Goal: Complete application form: Complete application form

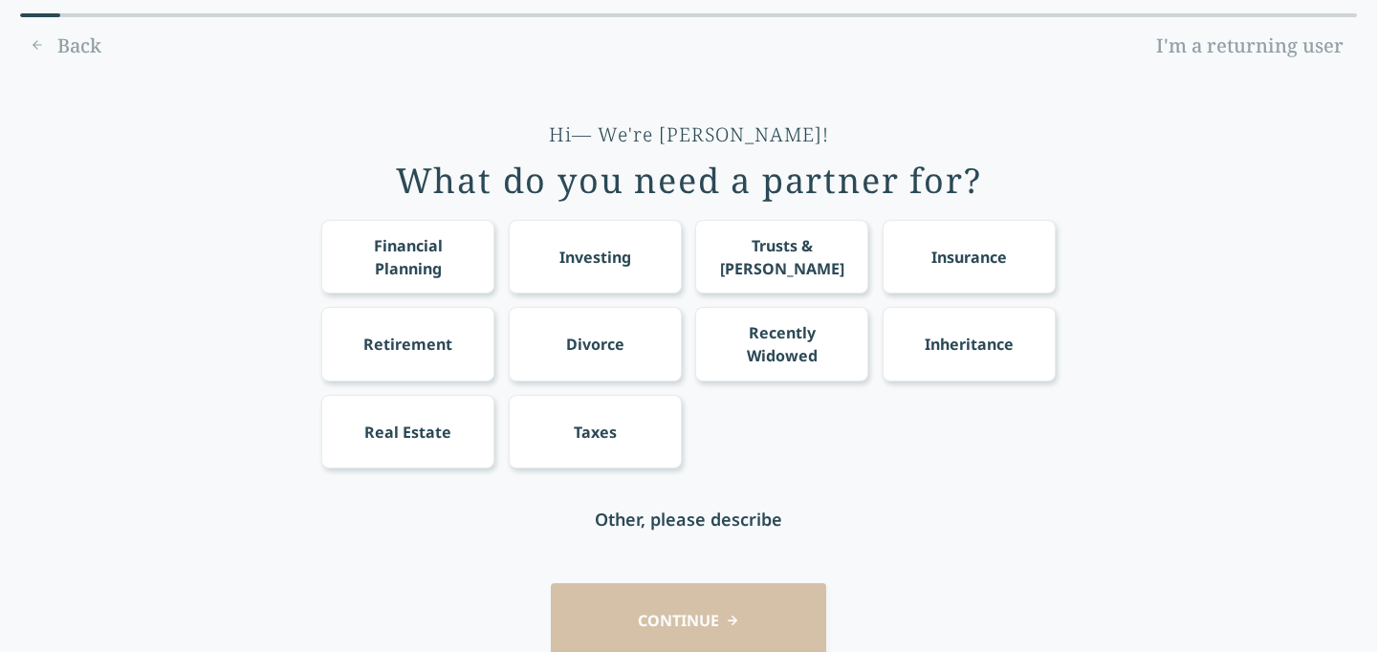
click at [374, 251] on div "Financial Planning" at bounding box center [408, 257] width 138 height 46
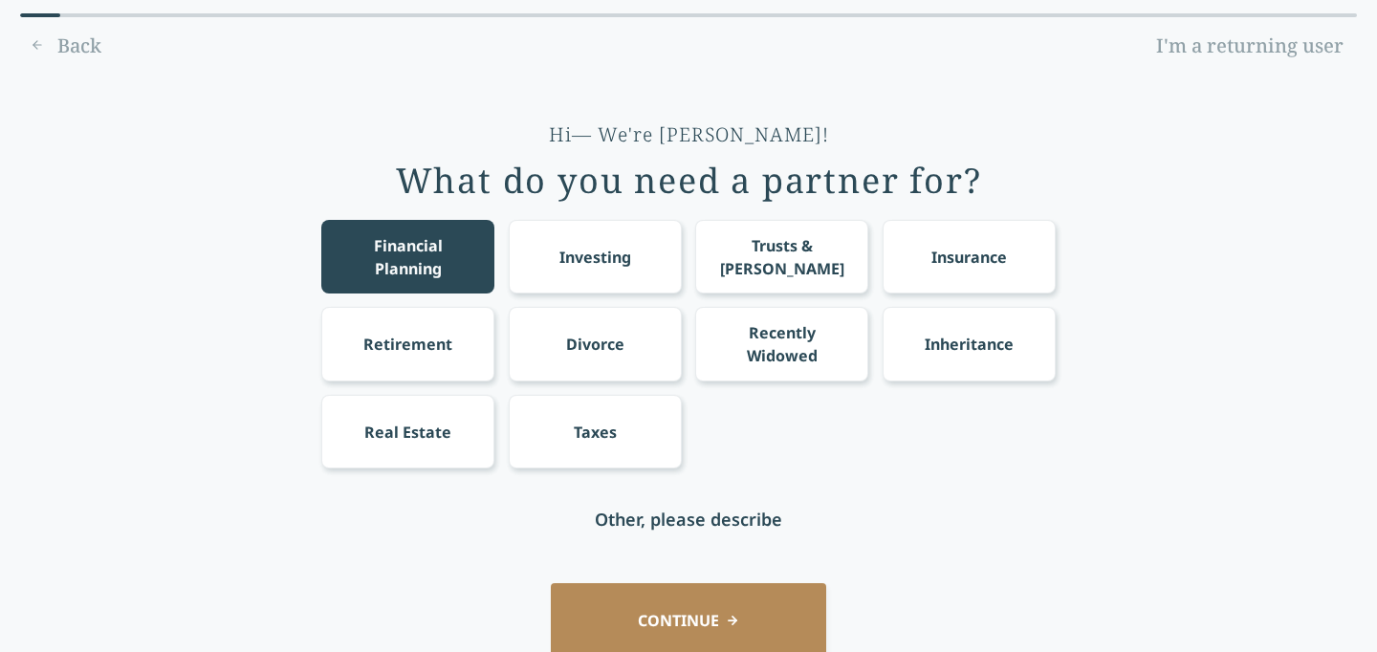
scroll to position [86, 0]
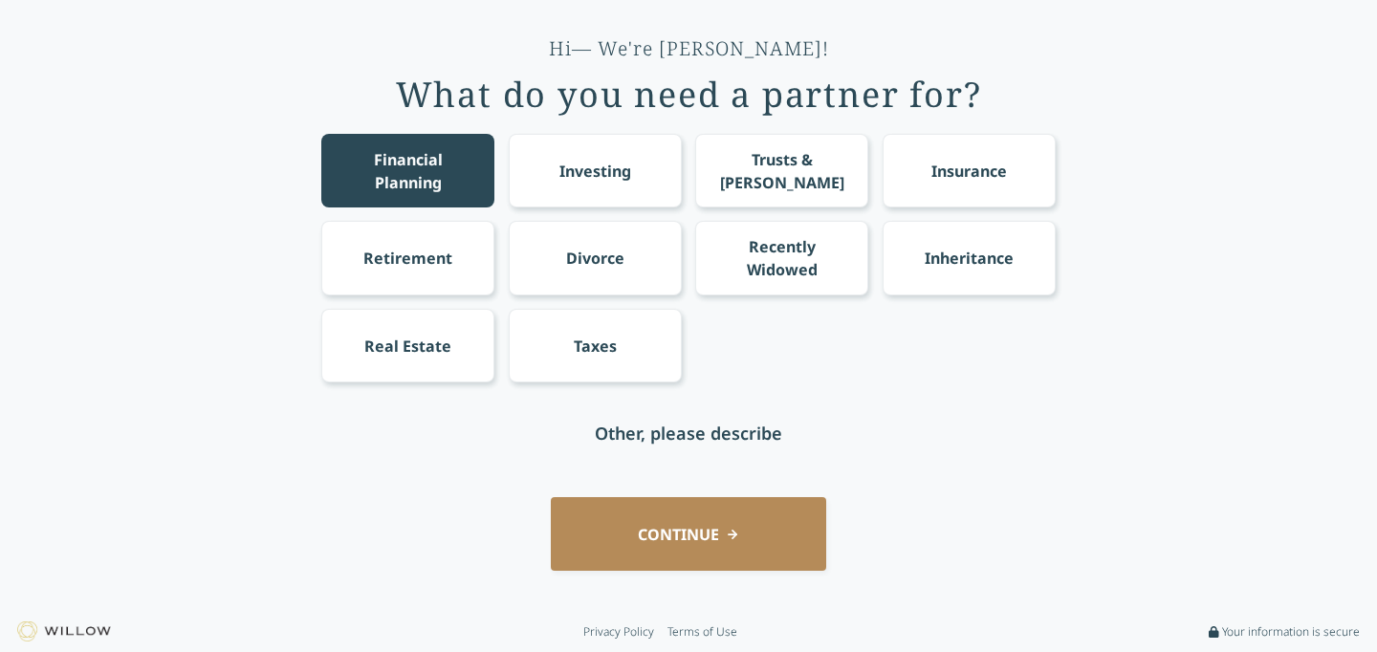
click at [760, 530] on button "CONTINUE" at bounding box center [688, 534] width 275 height 74
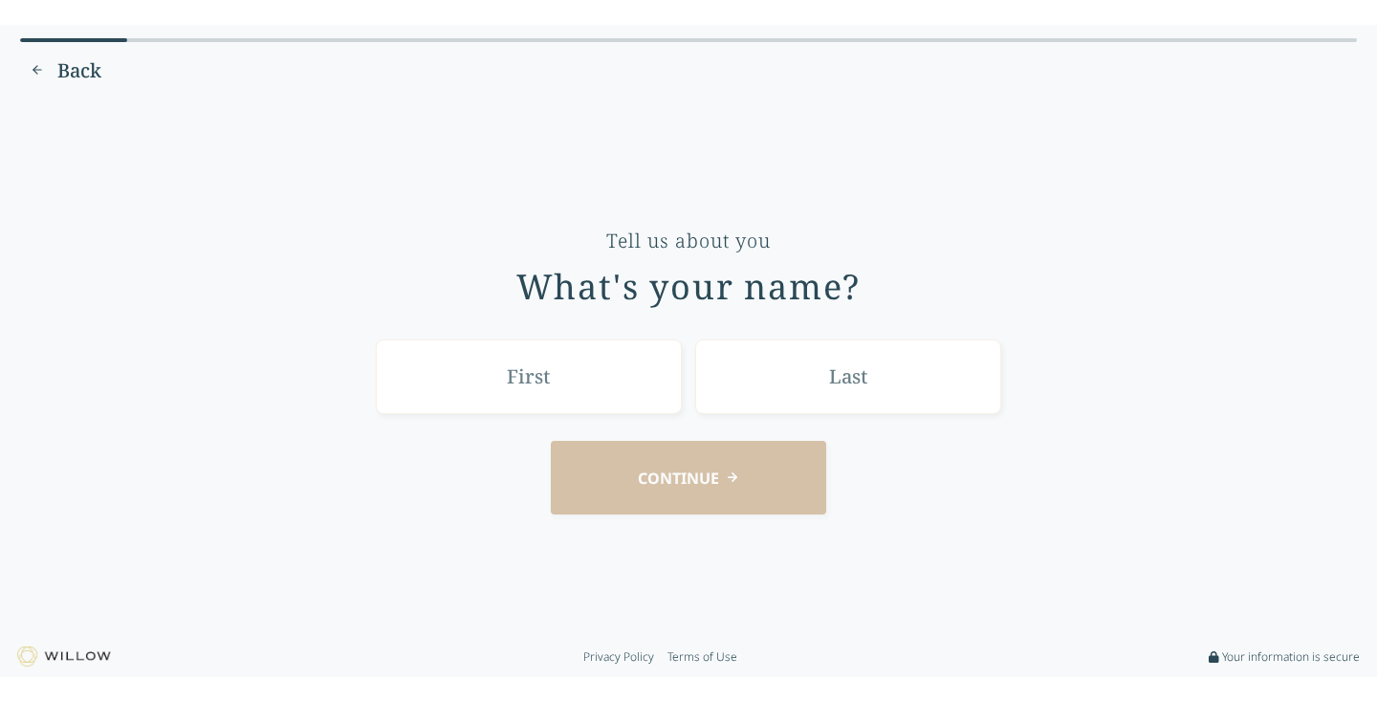
scroll to position [0, 0]
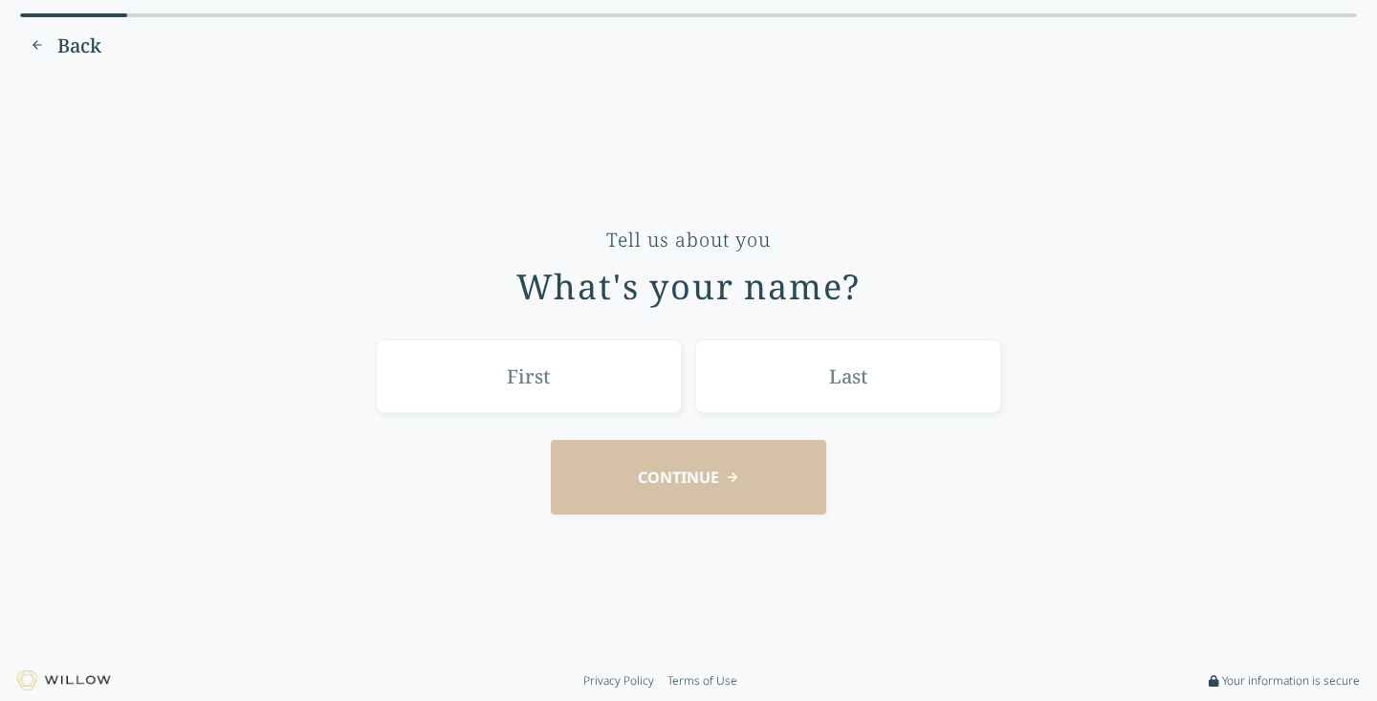
click at [380, 167] on div "Tell us about you What's your name? CONTINUE" at bounding box center [688, 367] width 1323 height 559
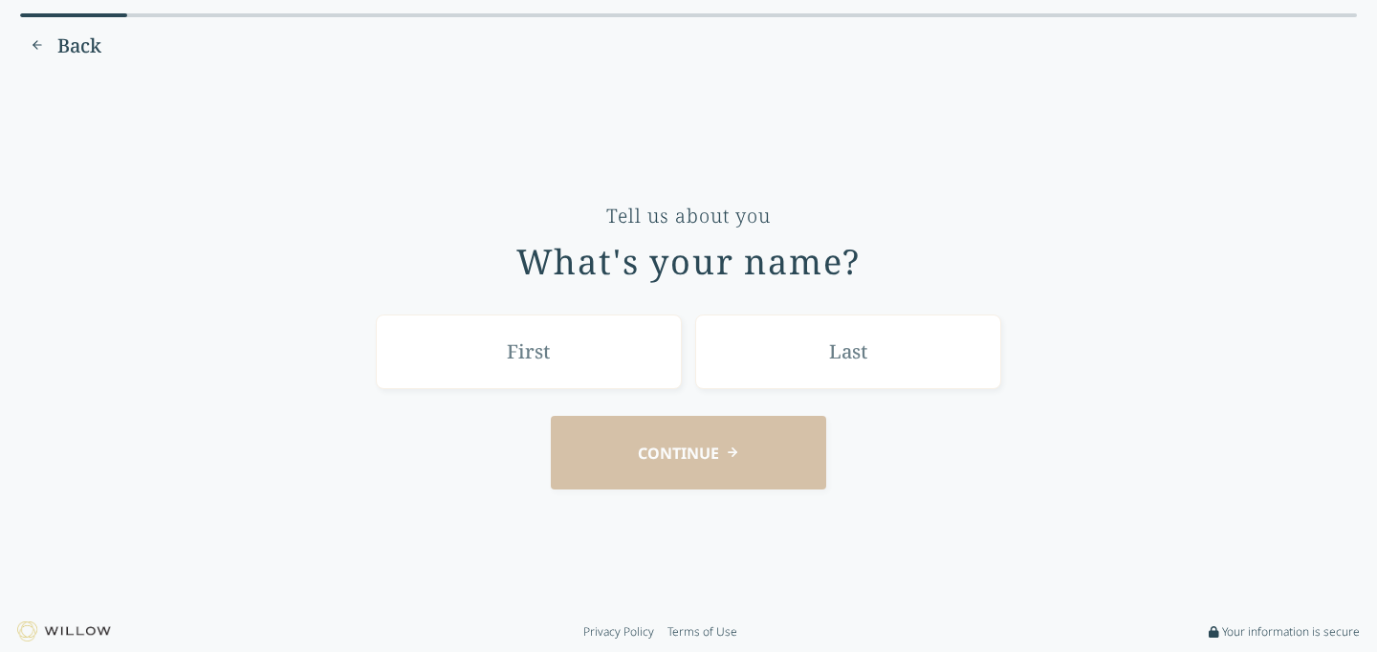
click at [553, 345] on input "text" at bounding box center [529, 352] width 306 height 74
type input "Nitya"
click at [774, 365] on input "text" at bounding box center [848, 352] width 306 height 74
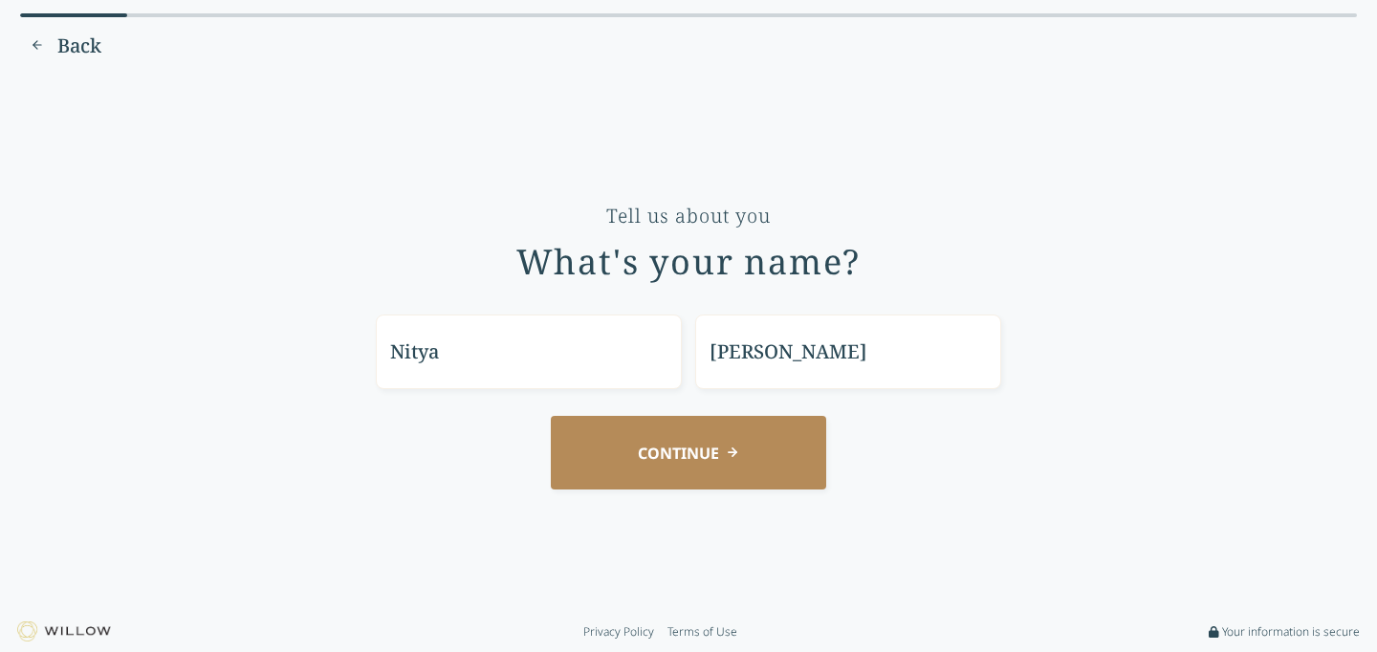
type input "[PERSON_NAME]"
click at [746, 462] on button "CONTINUE" at bounding box center [688, 453] width 275 height 74
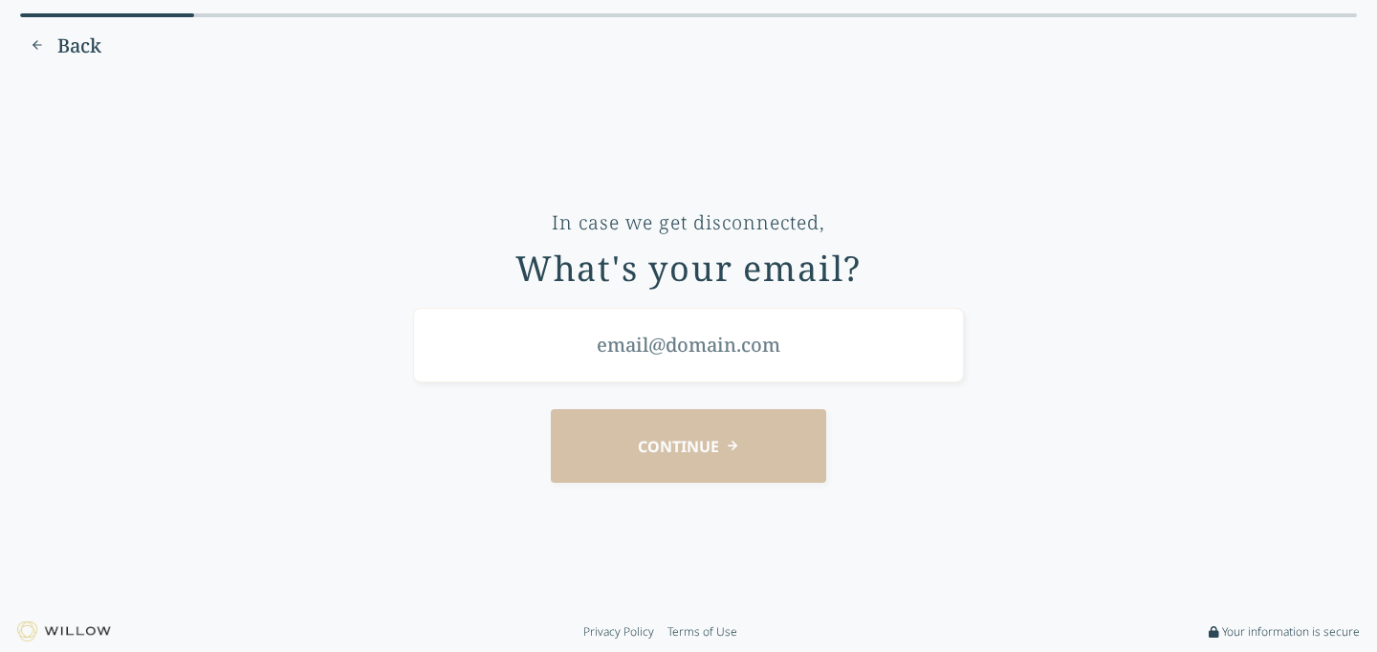
click at [685, 353] on input "email" at bounding box center [688, 345] width 551 height 74
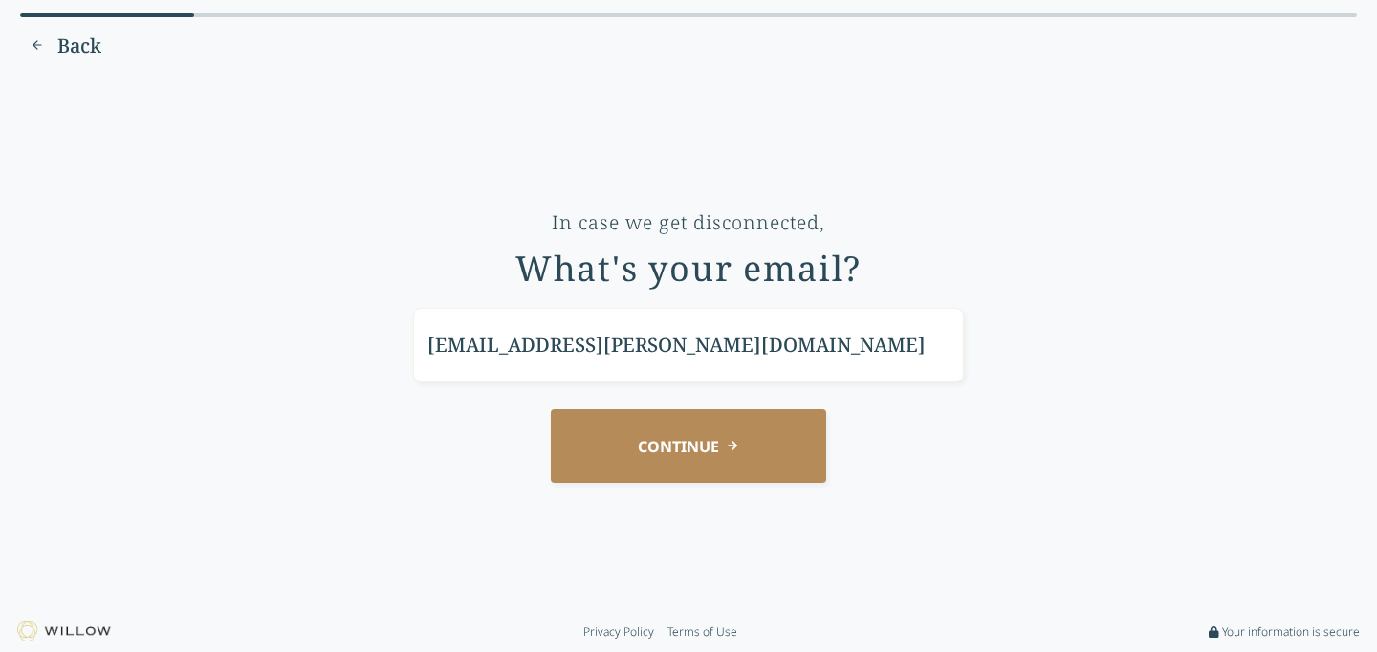
type input "[EMAIL_ADDRESS][PERSON_NAME][DOMAIN_NAME]"
click at [721, 460] on button "CONTINUE" at bounding box center [688, 446] width 275 height 74
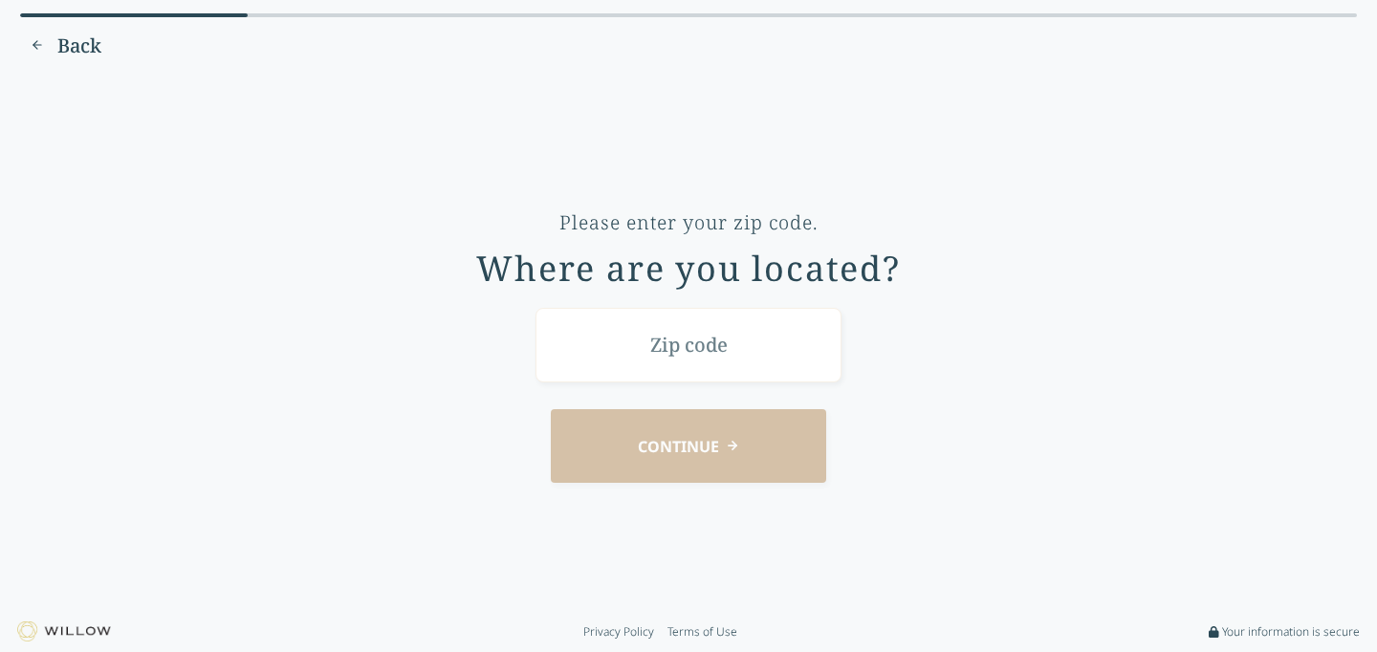
click at [696, 328] on input "text" at bounding box center [688, 345] width 306 height 74
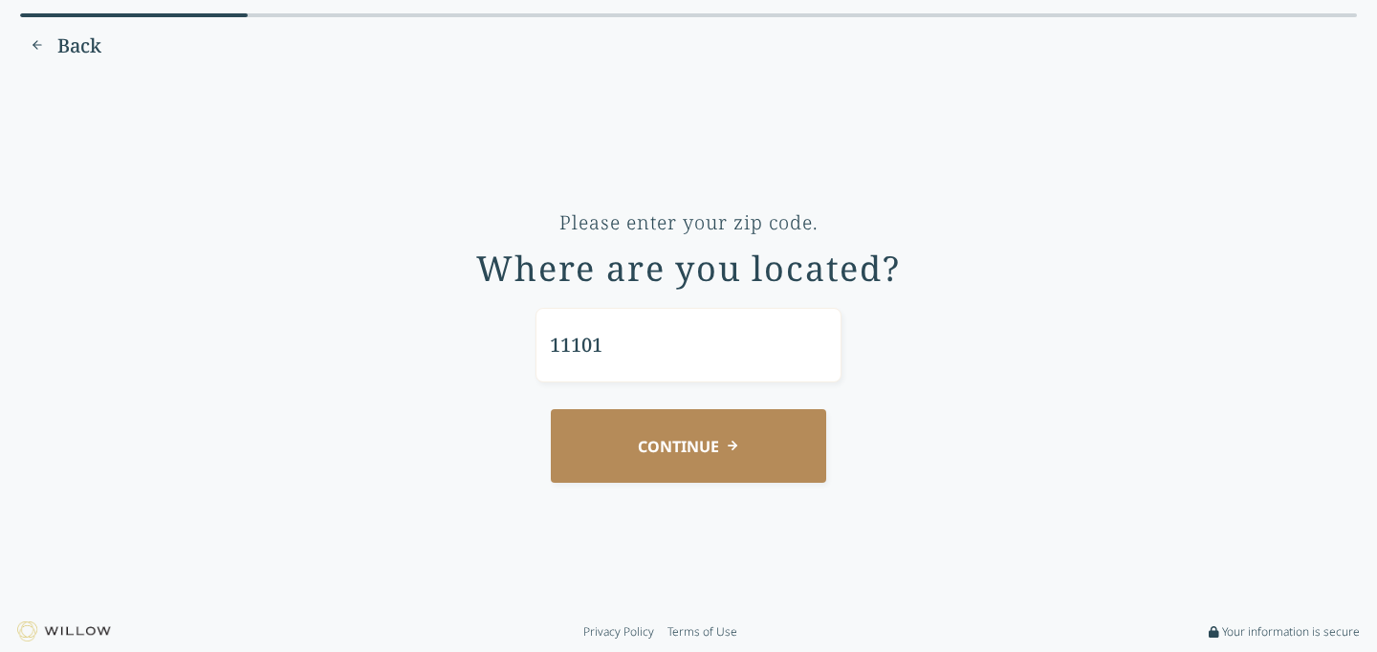
type input "11101"
click at [674, 443] on button "CONTINUE" at bounding box center [688, 446] width 275 height 74
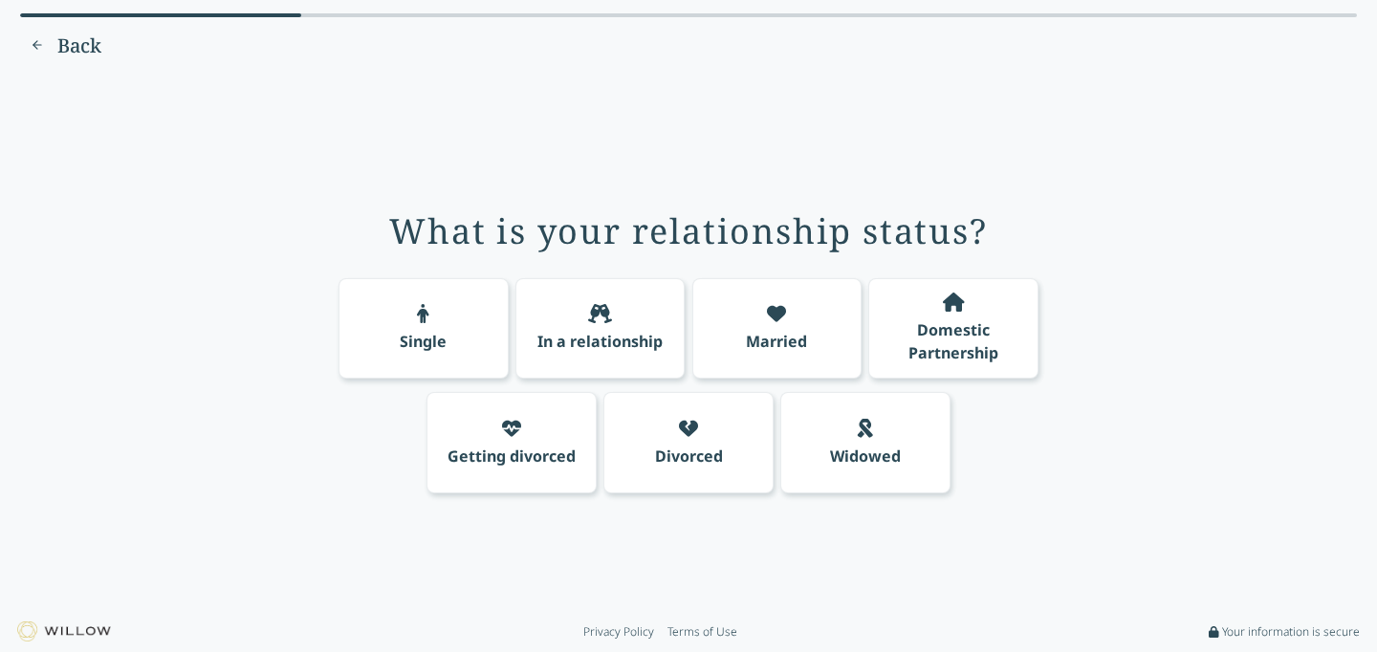
click at [787, 325] on div "Married" at bounding box center [777, 328] width 170 height 101
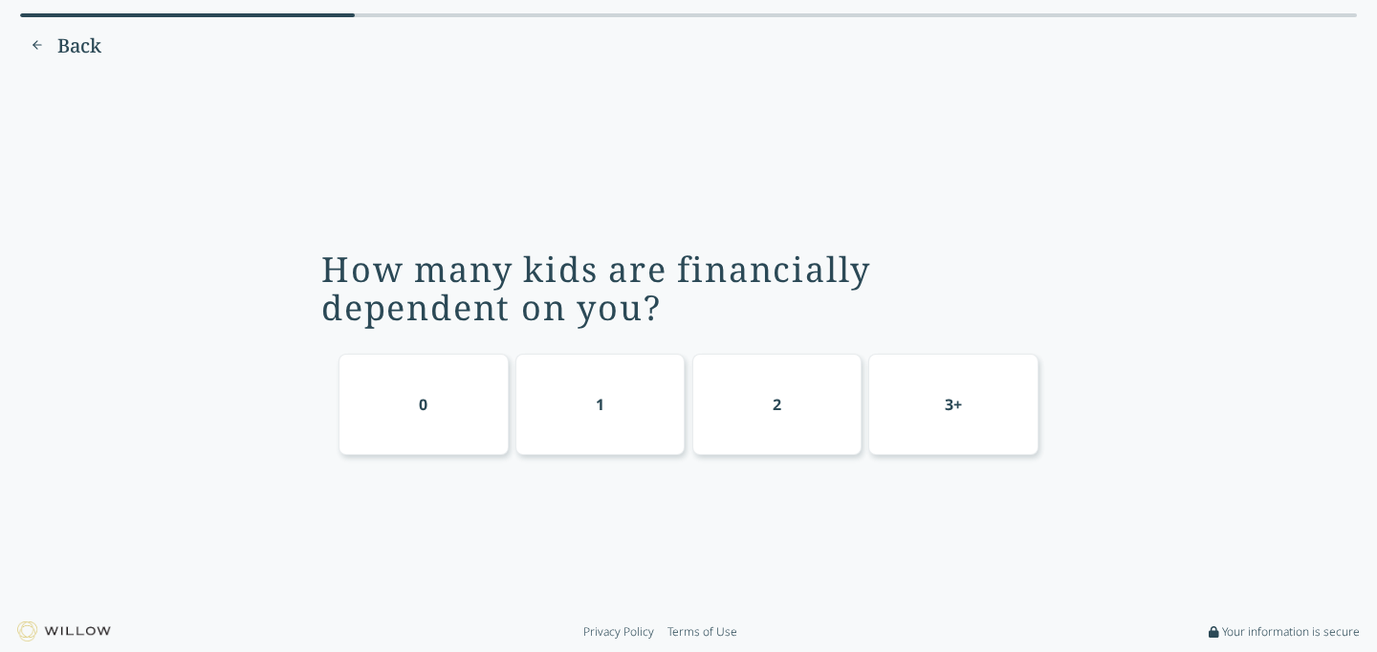
click at [438, 393] on div "0" at bounding box center [423, 404] width 170 height 101
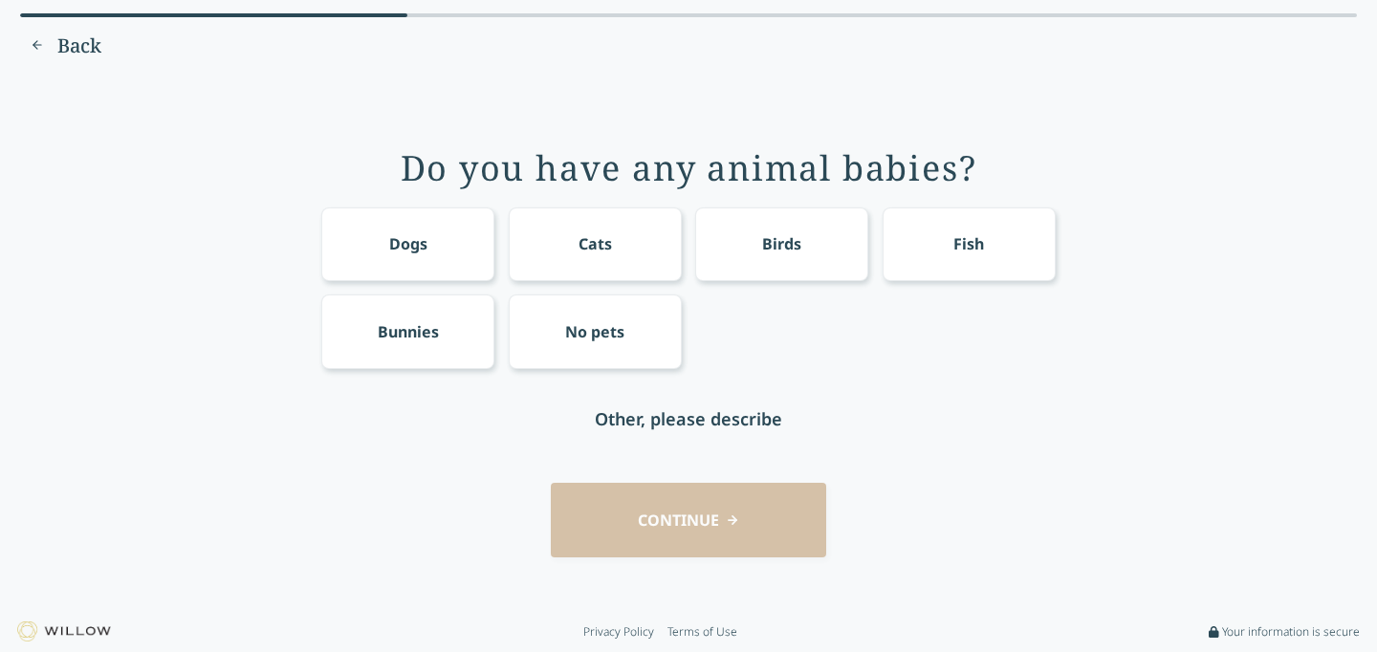
click at [567, 335] on div "No pets" at bounding box center [594, 331] width 59 height 23
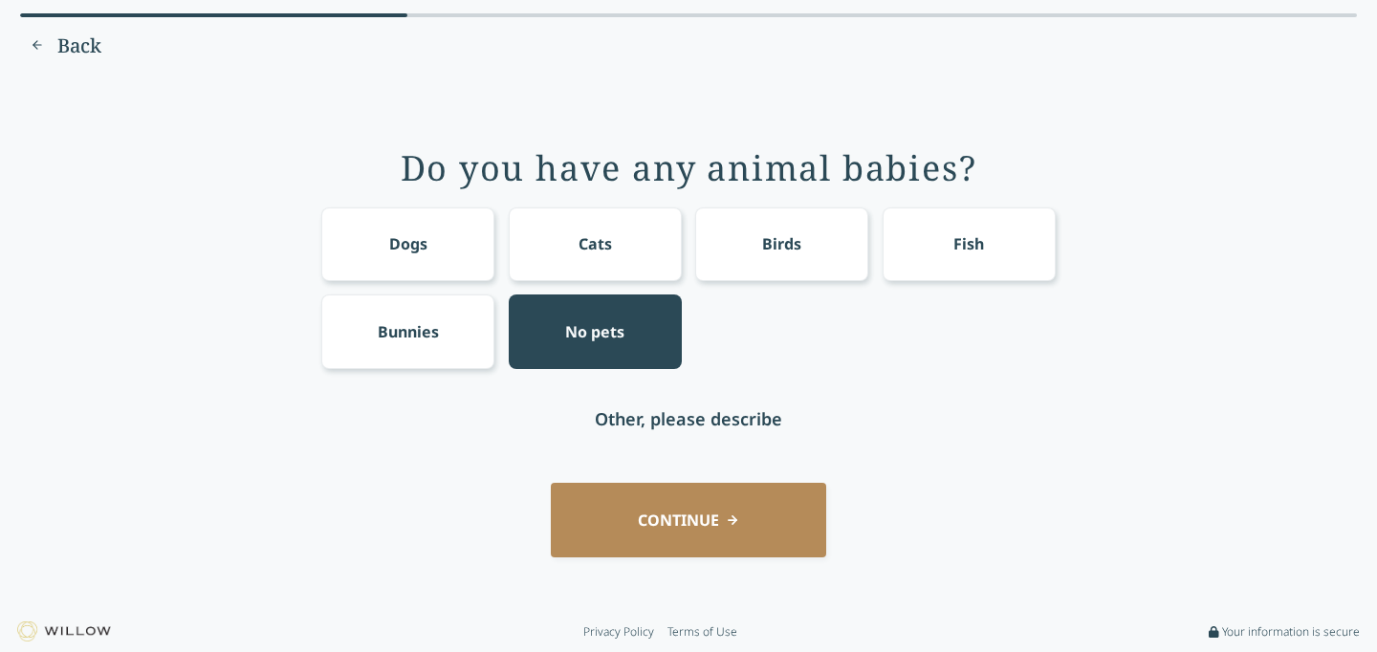
click at [670, 525] on button "CONTINUE" at bounding box center [688, 520] width 275 height 74
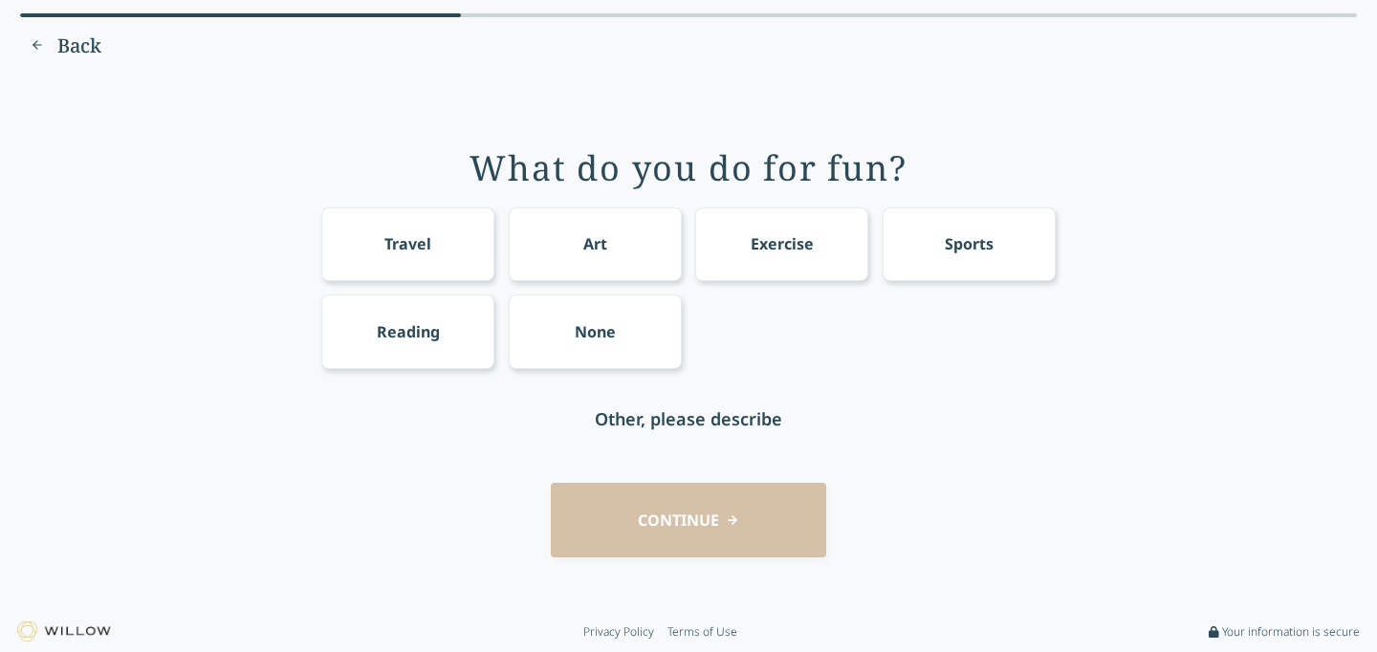
click at [431, 248] on div "Travel" at bounding box center [407, 244] width 173 height 74
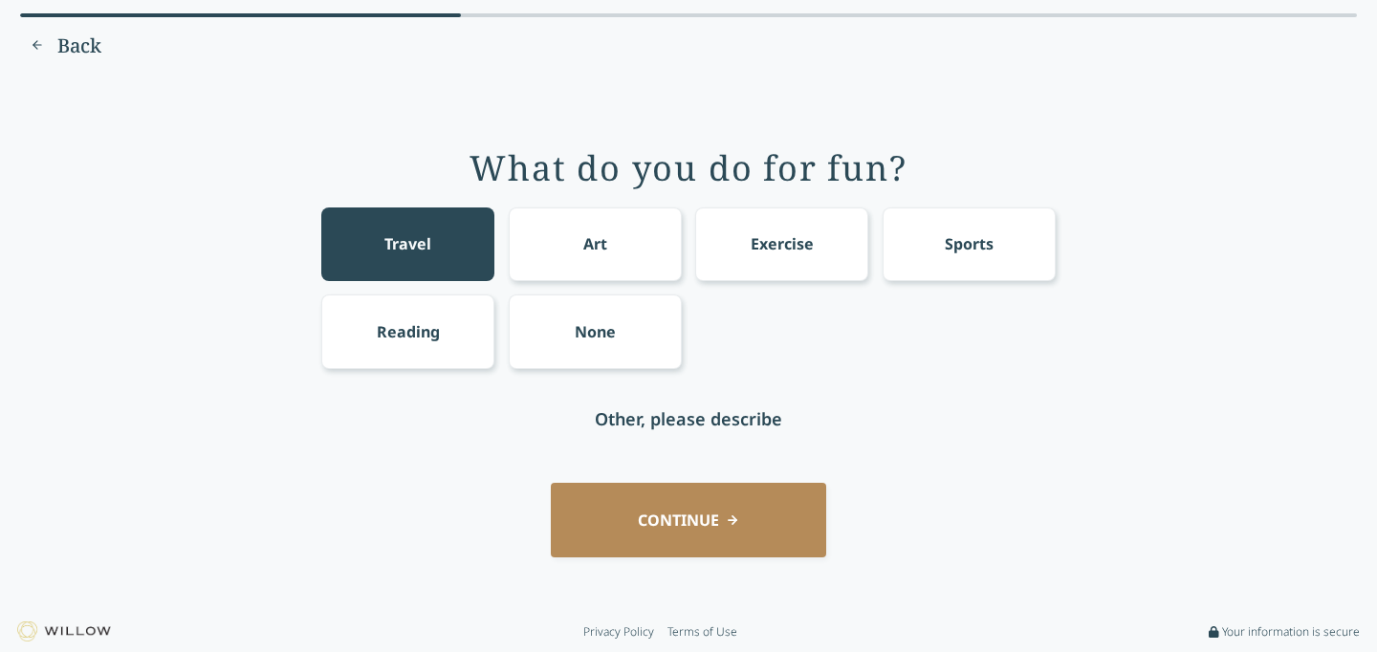
click at [701, 519] on button "CONTINUE" at bounding box center [688, 520] width 275 height 74
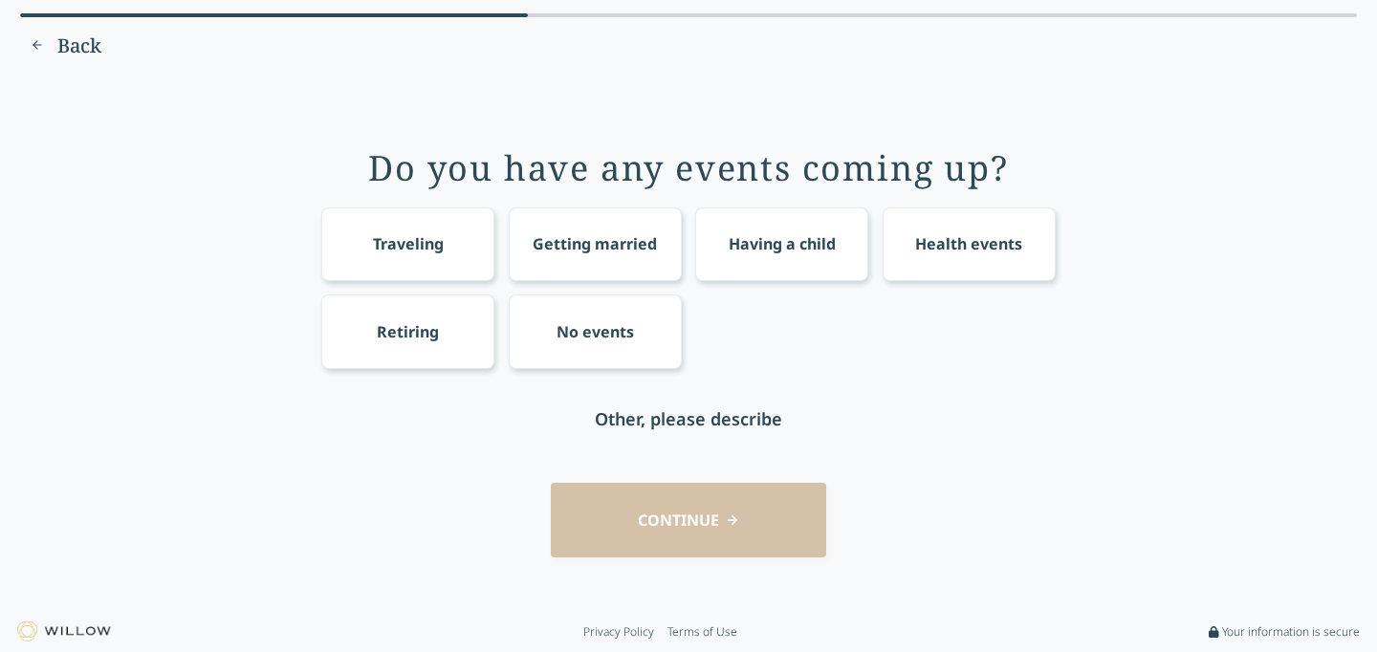
click at [584, 318] on div "No events" at bounding box center [595, 332] width 173 height 74
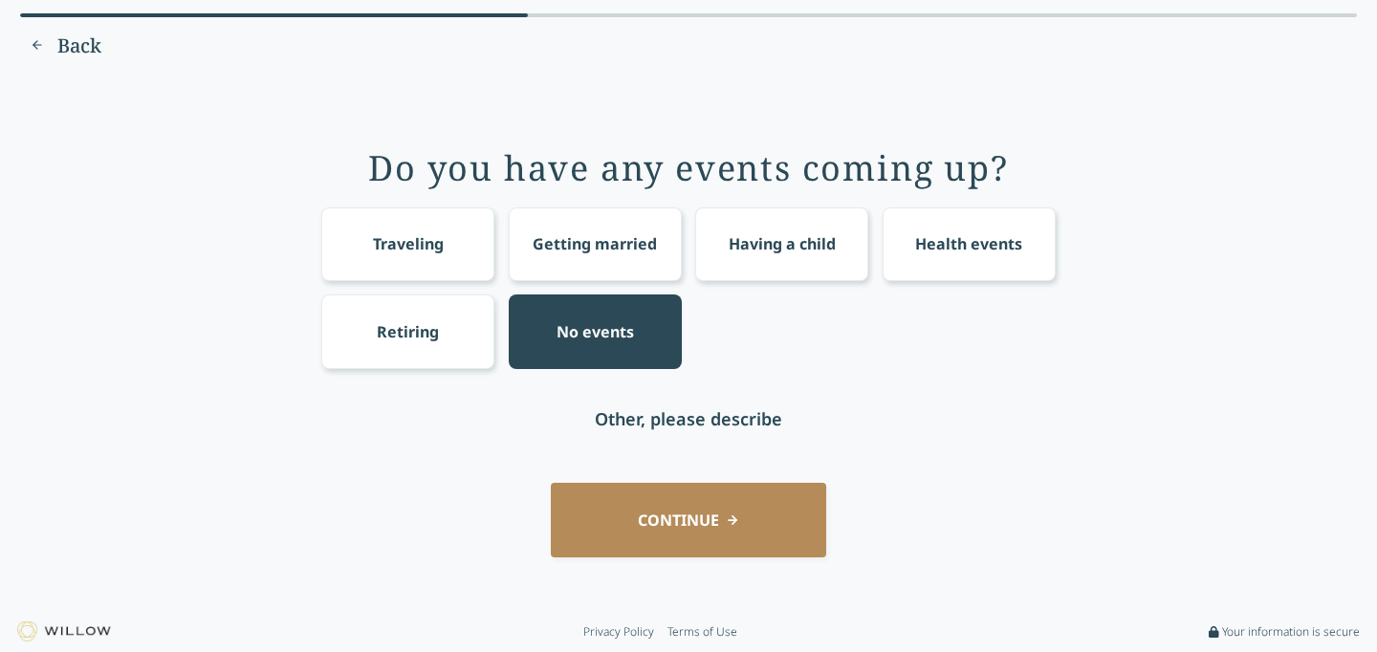
click at [696, 523] on button "CONTINUE" at bounding box center [688, 520] width 275 height 74
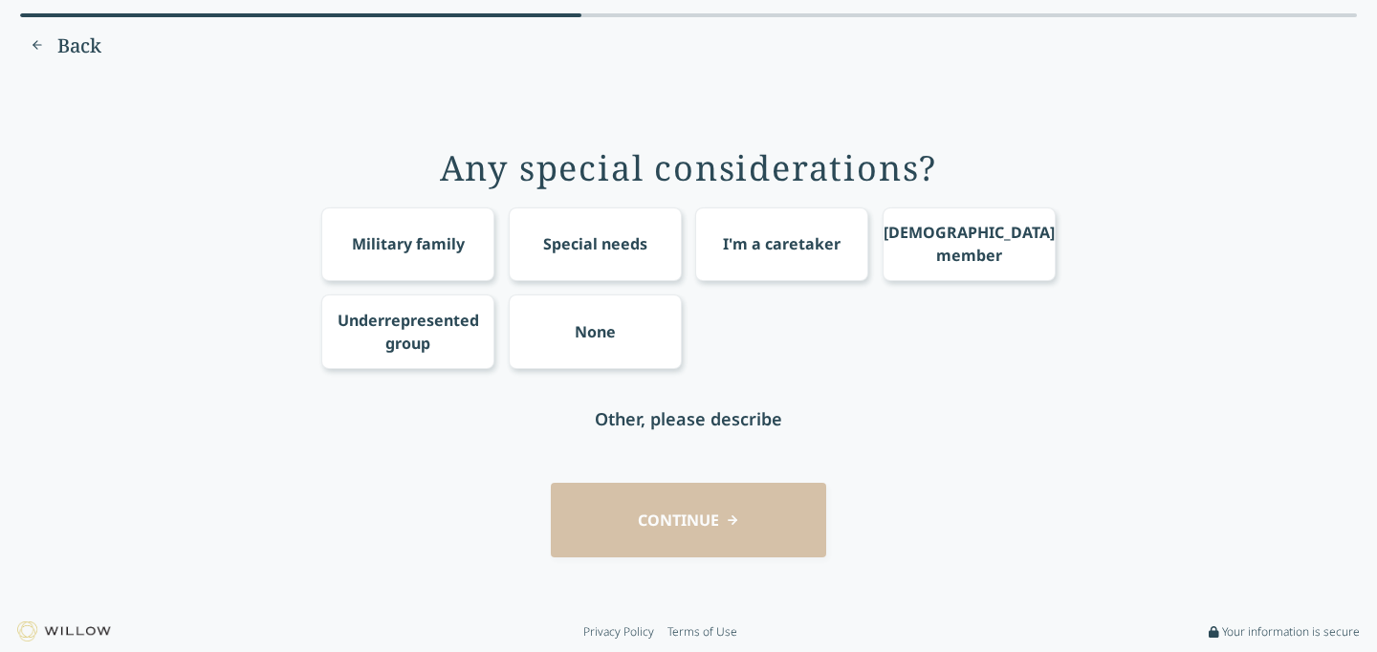
click at [443, 289] on div "Military family Special needs I'm a caretaker [DEMOGRAPHIC_DATA] member Underre…" at bounding box center [688, 288] width 734 height 162
click at [433, 347] on div "Underrepresented group" at bounding box center [409, 332] width 142 height 46
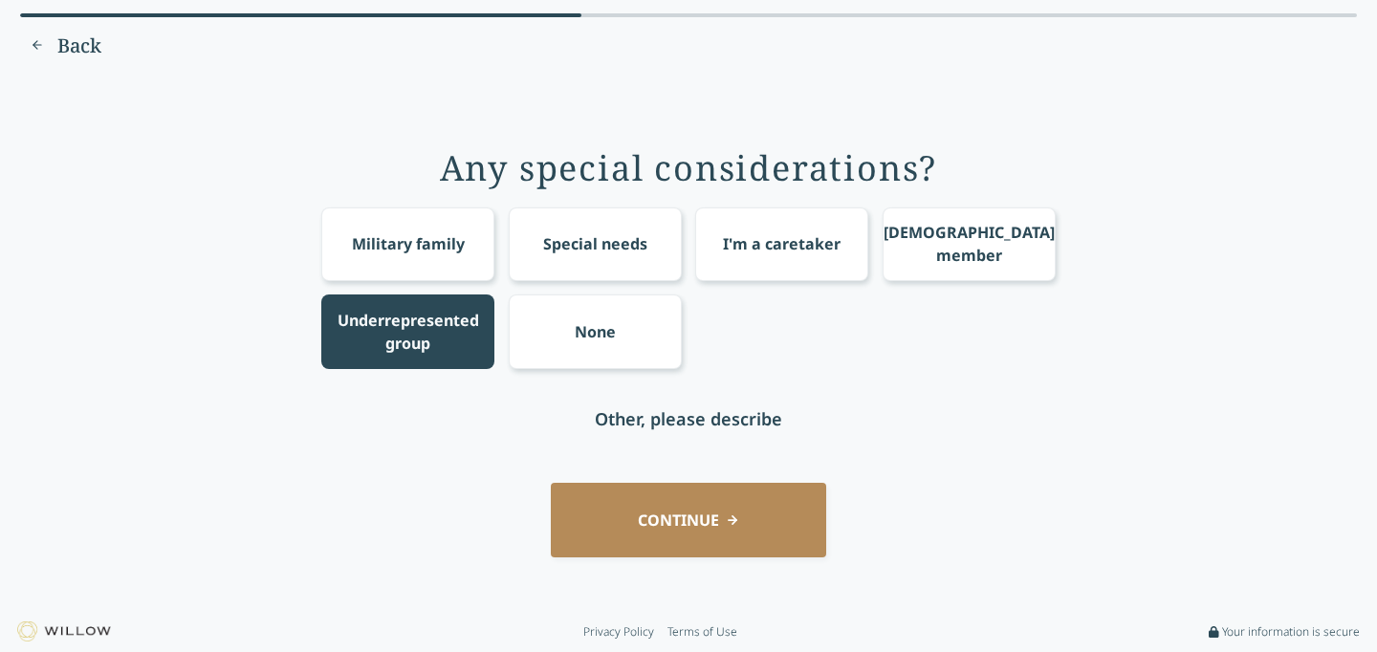
click at [622, 480] on div "Any special considerations? Military family Special needs I'm a caretaker [DEMO…" at bounding box center [688, 343] width 1323 height 511
click at [629, 513] on button "CONTINUE" at bounding box center [688, 520] width 275 height 74
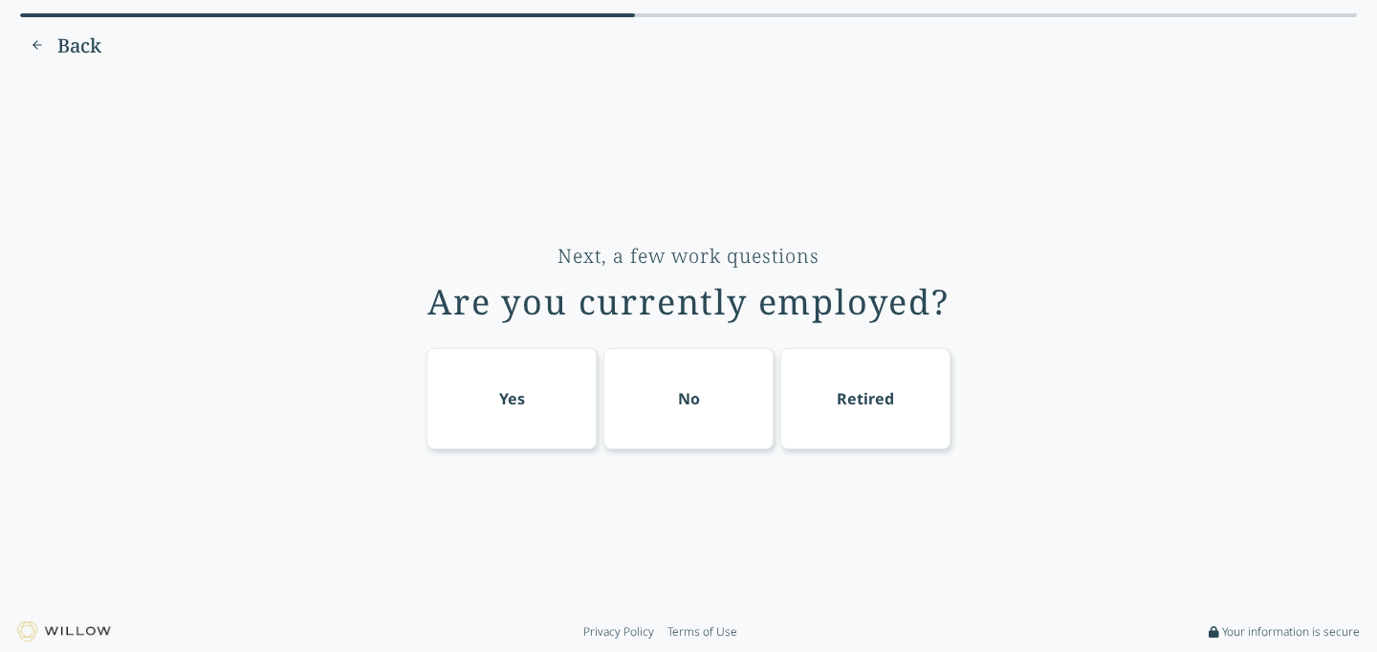
click at [513, 389] on div "Yes" at bounding box center [512, 398] width 26 height 23
